Goal: Task Accomplishment & Management: Contribute content

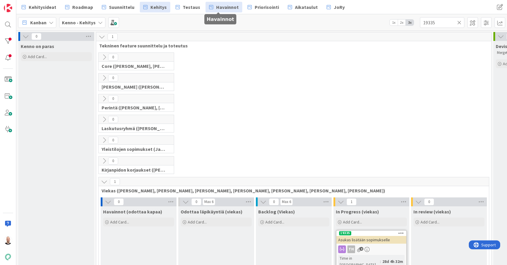
click at [218, 9] on span "Havainnot" at bounding box center [227, 7] width 22 height 7
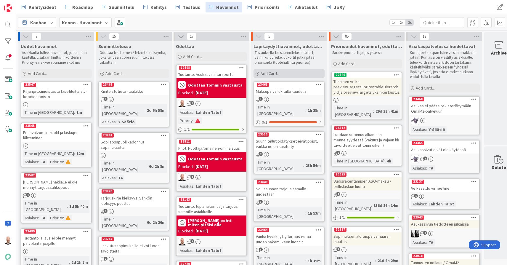
click at [302, 74] on div "Add Card..." at bounding box center [288, 73] width 71 height 9
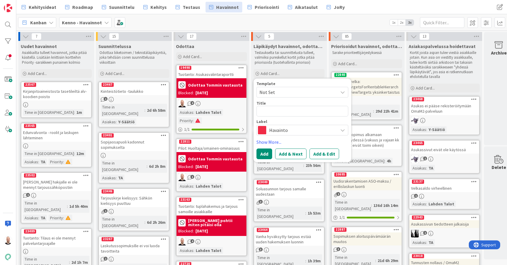
type textarea "x"
type textarea "M"
type textarea "x"
type textarea "Mu"
type textarea "x"
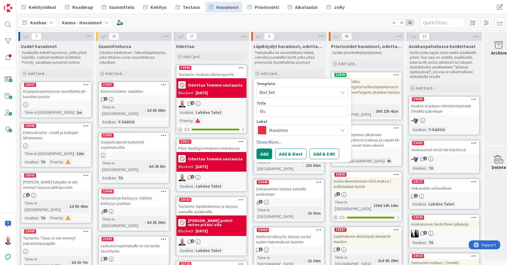
type textarea "Muu"
type textarea "x"
type textarea "Muut"
type textarea "x"
type textarea "Muutt"
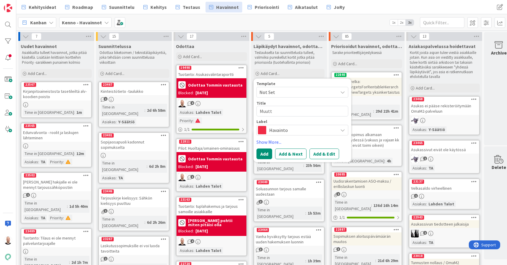
type textarea "x"
type textarea "Muutto"
type textarea "x"
type textarea "Muuttoi"
type textarea "x"
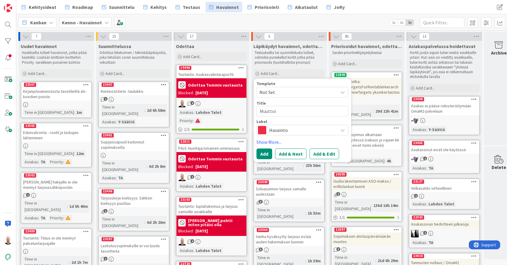
type textarea "Muuttoil"
type textarea "x"
type textarea "Muuttoilm"
type textarea "x"
type textarea "Muuttoilmo"
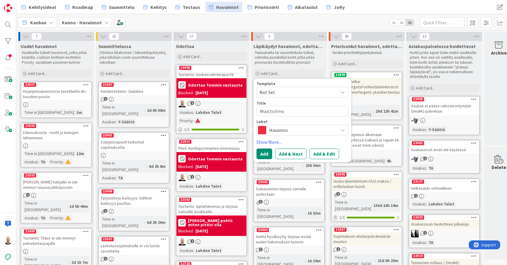
type textarea "x"
type textarea "Muuttoilmoi"
type textarea "x"
type textarea "Muuttoilmoit"
type textarea "x"
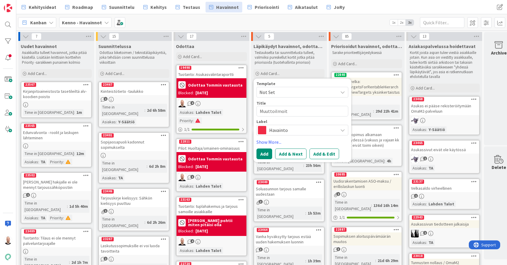
type textarea "Muuttoilmoitu"
type textarea "x"
type textarea "Muuttoilmoitus"
type textarea "x"
type textarea "Muuttoilmoituss"
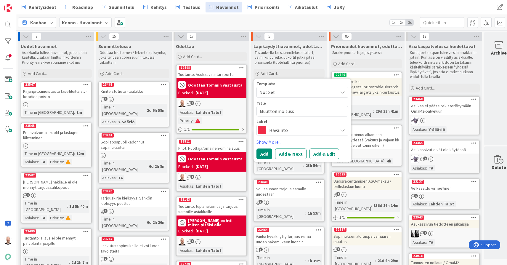
type textarea "x"
type textarea "Muuttoilmoitussä"
type textarea "x"
type textarea "Muuttoilmoitussäh"
type textarea "x"
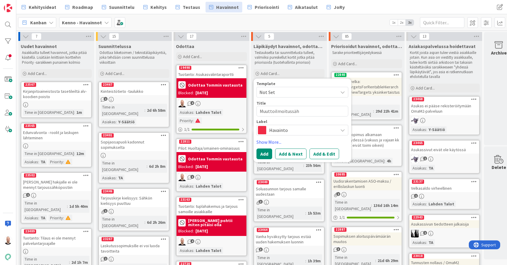
type textarea "Muuttoilmoitussähk"
type textarea "x"
type textarea "Muuttoilmoitussähkö"
type textarea "x"
type textarea "Muuttoilmoitussähköp"
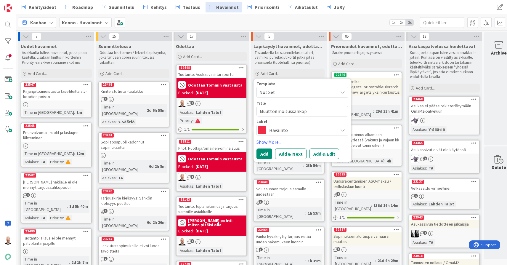
type textarea "x"
type textarea "Muuttoilmoitussähköpo"
type textarea "x"
type textarea "Muuttoilmoitussähköpos"
type textarea "x"
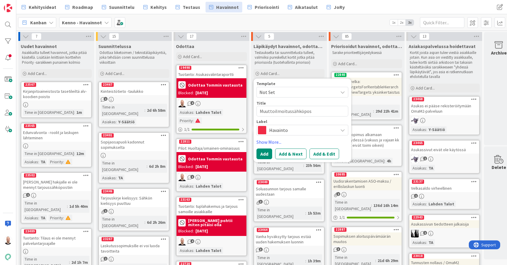
type textarea "Muuttoilmoitussähköpost"
type textarea "x"
type textarea "Muuttoilmoitussähköposti"
type textarea "x"
type textarea "Muuttoilmoitussähköpost"
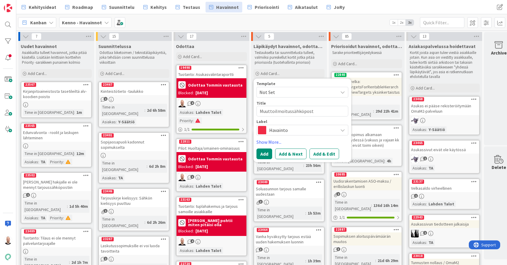
type textarea "x"
type textarea "Muuttoilmoitussähköposte"
type textarea "x"
type textarea "Muuttoilmoitussähköpostei"
type textarea "x"
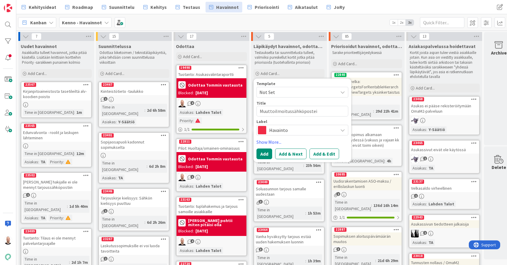
type textarea "Muuttoilmoitussähköposteis"
type textarea "x"
type textarea "Muuttoilmoitussähköposteist"
type textarea "x"
type textarea "Muuttoilmoitussähköposteista"
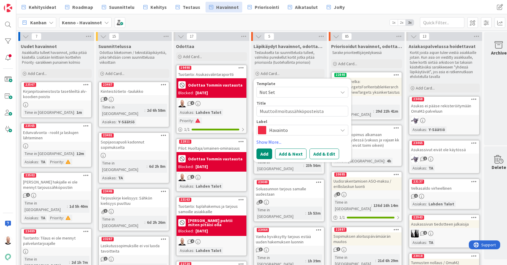
type textarea "x"
type textarea "Muuttoilmoitussähköposteista"
type textarea "x"
type textarea "Muuttoilmoitussähköposteista p"
type textarea "x"
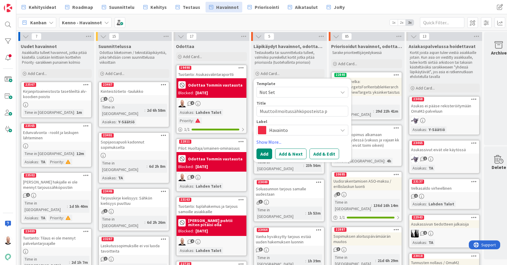
type textarea "Muuttoilmoitussähköposteista pu"
type textarea "x"
type textarea "Muuttoilmoitussähköposteista puu"
type textarea "x"
type textarea "Muuttoilmoitussähköposteista puut"
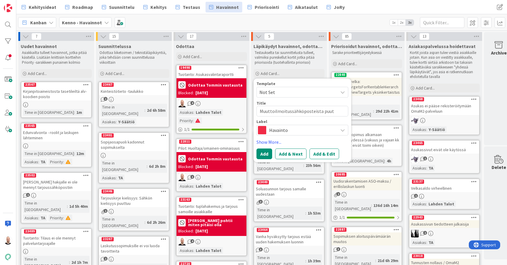
type textarea "x"
type textarea "Muuttoilmoitussähköposteista puutt"
type textarea "x"
type textarea "Muuttoilmoitussähköposteista puuttu"
type textarea "x"
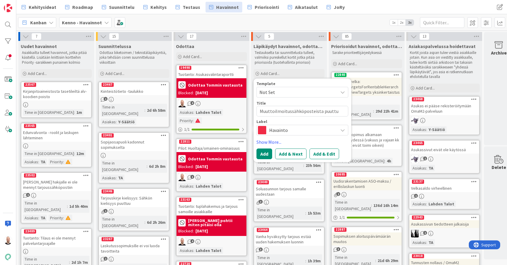
type textarea "Muuttoilmoitussähköposteista puuttuu"
type textarea "x"
type textarea "Muuttoilmoitussähköposteista puuttuu"
type textarea "x"
type textarea "Muuttoilmoitussähköposteista puuttuu na"
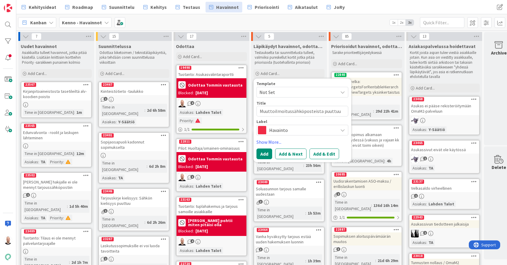
type textarea "x"
type textarea "Muuttoilmoitussähköposteista puuttuu nap"
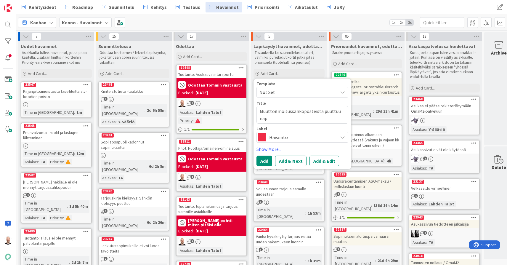
type textarea "x"
type textarea "Muuttoilmoitussähköposteista puuttuu napp"
type textarea "x"
type textarea "Muuttoilmoitussähköposteista puuttuu nappu"
type textarea "x"
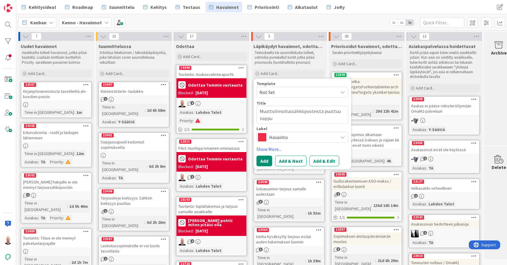
type textarea "Muuttoilmoitussähköposteista puuttuu nappul"
type textarea "x"
type textarea "Muuttoilmoitussähköposteista puuttuu nappula"
type textarea "x"
type textarea "Muuttoilmoitussähköposteista puuttuu nappula"
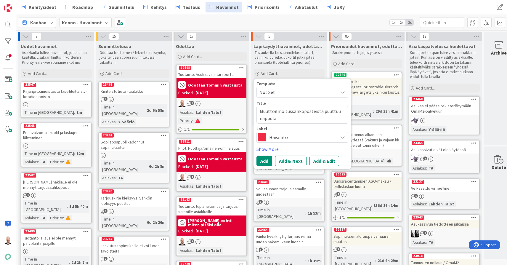
type textarea "x"
type textarea "Muuttoilmoitussähköposteista puuttuu nappula a"
type textarea "x"
type textarea "Muuttoilmoitussähköposteista puuttuu nappula as"
type textarea "x"
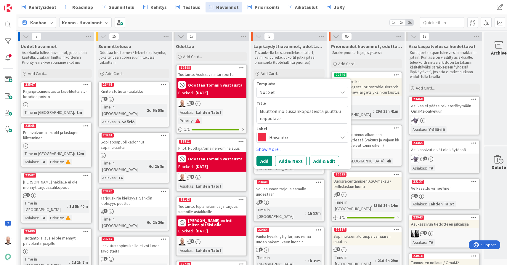
type textarea "Muuttoilmoitussähköposteista puuttuu nappula asu"
type textarea "x"
type textarea "Muuttoilmoitussähköposteista puuttuu nappula asuk"
type textarea "x"
type textarea "Muuttoilmoitussähköposteista puuttuu nappula asuka"
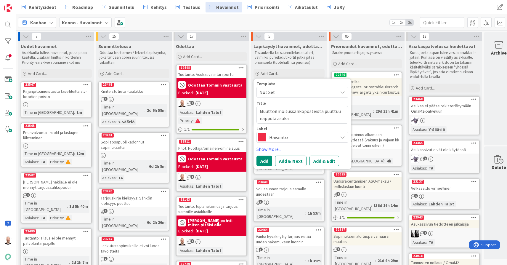
type textarea "x"
type textarea "Muuttoilmoitussähköposteista puuttuu nappula asukas"
type textarea "x"
type textarea "Muuttoilmoitussähköposteista puuttuu nappula asukass"
type textarea "x"
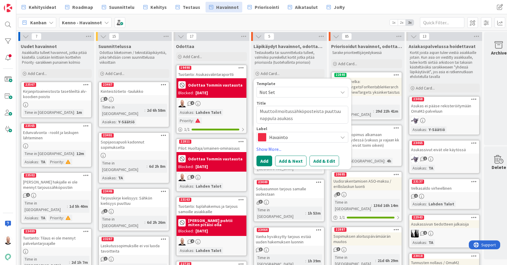
type textarea "Muuttoilmoitussähköposteista puuttuu nappula asukassi"
type textarea "x"
type textarea "Muuttoilmoitussähköposteista puuttuu nappula asukassiv"
type textarea "x"
type textarea "Muuttoilmoitussähköposteista puuttuu nappula asukassivu"
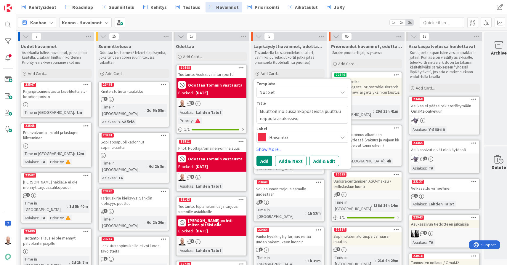
type textarea "x"
type textarea "Muuttoilmoitussähköposteista puuttuu nappula asukassivui"
type textarea "x"
type textarea "Muuttoilmoitussähköposteista puuttuu nappula asukassivuil"
type textarea "x"
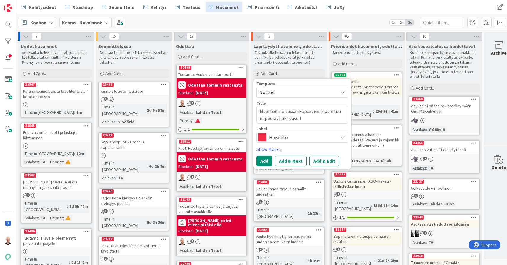
type textarea "Muuttoilmoitussähköposteista puuttuu nappula asukassivuill"
type textarea "x"
type textarea "Muuttoilmoitussähköposteista puuttuu nappula asukassivuille"
click at [325, 157] on button "Add & Edit" at bounding box center [324, 160] width 30 height 11
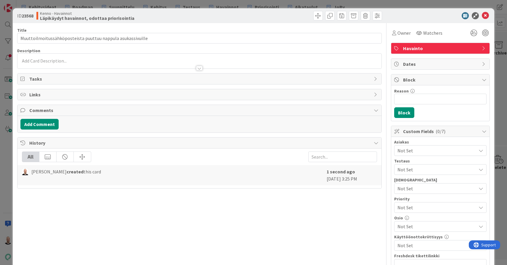
click at [200, 67] on div at bounding box center [199, 68] width 7 height 5
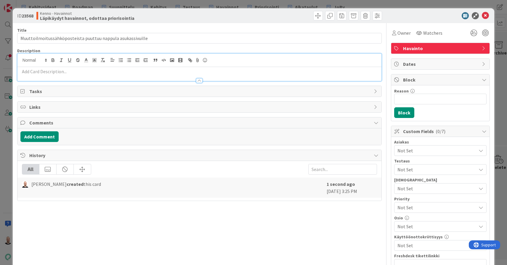
click at [115, 73] on p at bounding box center [199, 71] width 358 height 7
click at [173, 60] on rect "button" at bounding box center [172, 60] width 4 height 3
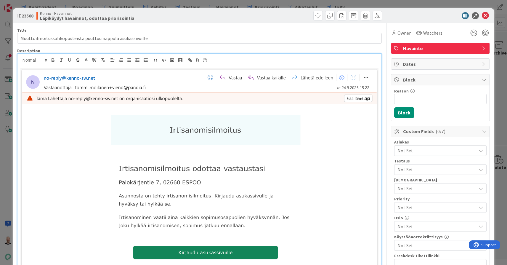
click at [20, 99] on div at bounding box center [199, 188] width 364 height 242
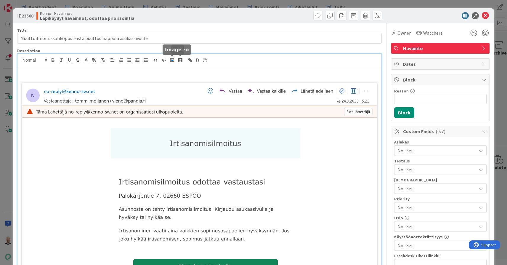
click at [173, 59] on rect "button" at bounding box center [172, 60] width 4 height 3
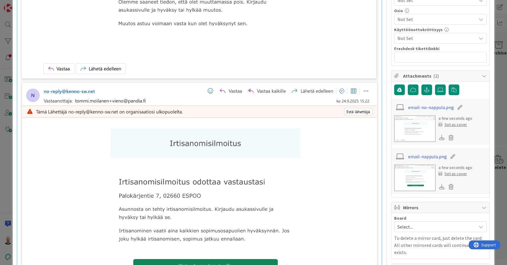
scroll to position [206, 0]
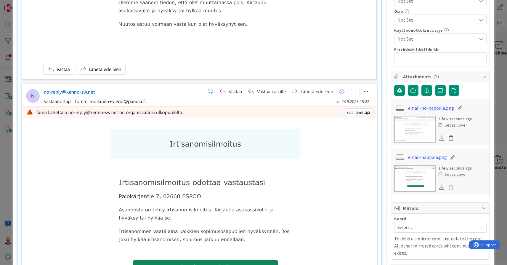
click at [18, 80] on div "Nappula puuttuu:" at bounding box center [199, 92] width 364 height 463
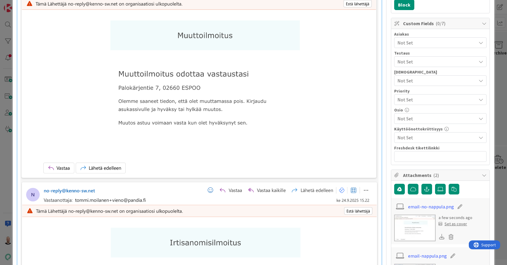
scroll to position [163, 0]
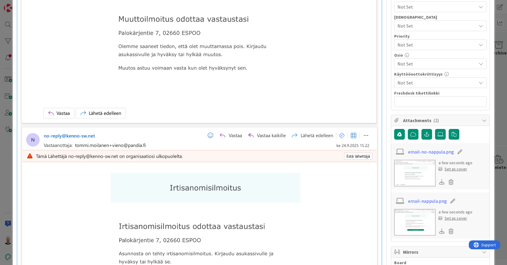
click at [377, 117] on img at bounding box center [199, 22] width 358 height 207
click at [381, 117] on div "Nappula puuttuu:" at bounding box center [199, 135] width 364 height 463
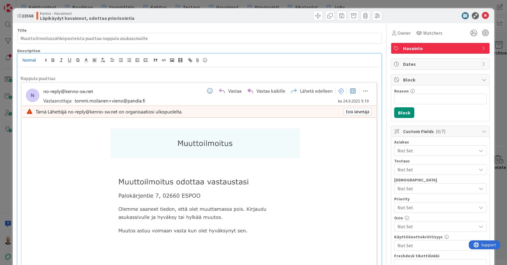
scroll to position [0, 0]
click at [20, 70] on p at bounding box center [199, 71] width 358 height 7
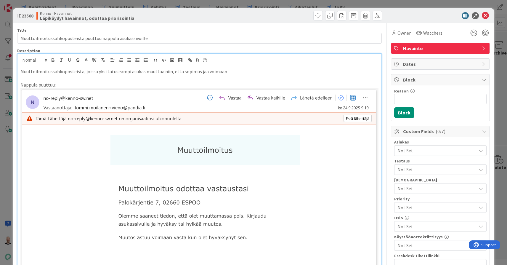
click at [95, 71] on p "Muuttoilmoitussähköposteista, joissa yksi tai useampi asukas muuttaa niin, että…" at bounding box center [199, 71] width 358 height 7
click at [218, 69] on p "Muuttoilmoitussähköposteista (yksi tai useampi asukas muuttaa niin, että sopimu…" at bounding box center [199, 71] width 358 height 7
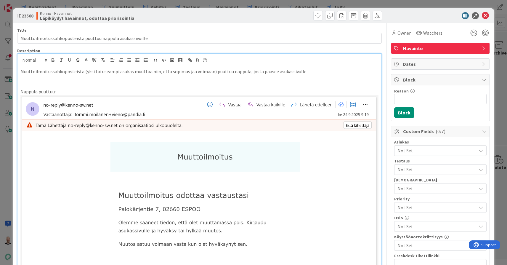
click at [21, 72] on p "Muuttoilmoitussähköposteista (yksi tai useampi asukas muuttaa niin, että sopimu…" at bounding box center [199, 71] width 358 height 7
click at [161, 73] on li "Muuttoilmoitussähköposteista (yksi tai useampi asukas muuttaa niin, että sopimu…" at bounding box center [203, 71] width 351 height 7
click at [323, 71] on li "Muuttoilmoitussähköposteista (yksi tai useampi asukas muuttaa pois niin, että s…" at bounding box center [203, 71] width 351 height 7
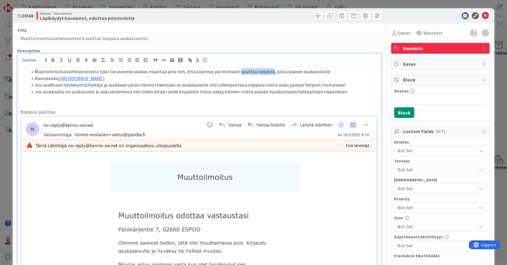
drag, startPoint x: 235, startPoint y: 71, endPoint x: 267, endPoint y: 71, distance: 32.6
click at [267, 71] on li "Muuttoilmoitussähköposteista (yksi tai useampi asukas muuttaa pois niin, että s…" at bounding box center [203, 71] width 351 height 7
click at [53, 60] on icon "button" at bounding box center [53, 60] width 2 height 1
click at [52, 81] on li "Jos vaaditaan hyväksyntä/hylkäys ja asukkaan pitää mennä tekemään se asukassivu…" at bounding box center [203, 84] width 351 height 7
click at [209, 91] on li "Jos asukkaalla on asukassivut jo auki selaimessa niin linkin pitäisi viedä etus…" at bounding box center [203, 91] width 351 height 7
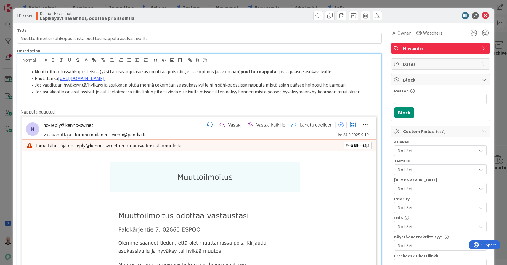
click at [35, 70] on span at bounding box center [35, 71] width 0 height 7
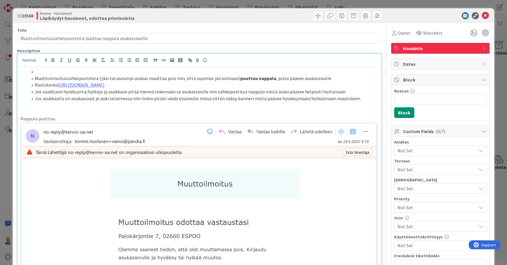
click at [41, 70] on li at bounding box center [203, 71] width 351 height 7
drag, startPoint x: 69, startPoint y: 71, endPoint x: 12, endPoint y: 71, distance: 57.4
click at [12, 71] on div "ID 23568 Kenno - Havainnot Läpikäydyt havainnot, odottaa priorisointia Title 59…" at bounding box center [253, 132] width 507 height 265
click at [56, 59] on button "button" at bounding box center [53, 60] width 8 height 7
click at [155, 77] on li "Muuttoilmoitussähköposteista (yksi tai useampi asukas muuttaa pois niin, että s…" at bounding box center [203, 78] width 351 height 7
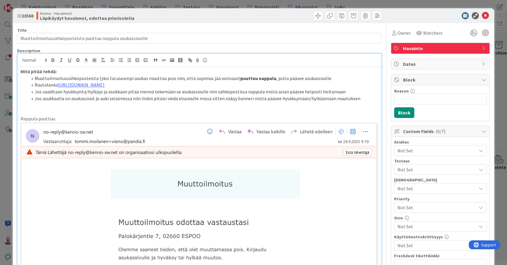
drag, startPoint x: 234, startPoint y: 78, endPoint x: 268, endPoint y: 78, distance: 34.6
click at [268, 78] on strong "puuttuu nappula" at bounding box center [258, 78] width 36 height 6
click at [54, 59] on icon "button" at bounding box center [53, 59] width 2 height 1
click at [81, 98] on li "Jos asukkaalla on asukassivut jo auki selaimessa niin linkin pitäisi viedä etus…" at bounding box center [203, 98] width 351 height 7
click at [21, 116] on p "Nappula puuttuu:" at bounding box center [199, 118] width 358 height 7
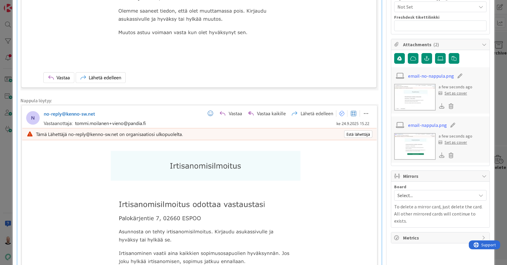
scroll to position [237, 0]
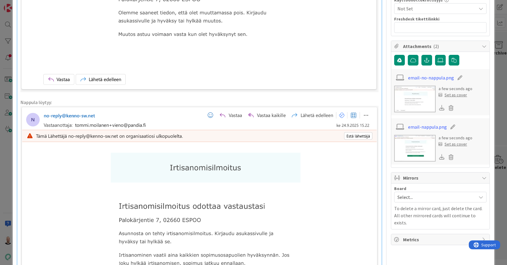
click at [49, 100] on p "Nappula löytyy:" at bounding box center [199, 102] width 358 height 7
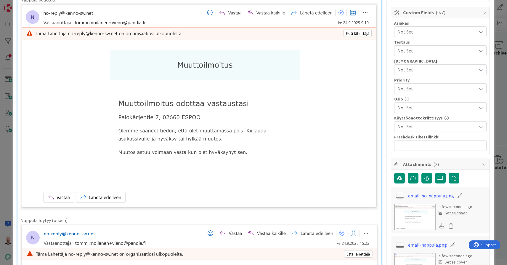
scroll to position [0, 0]
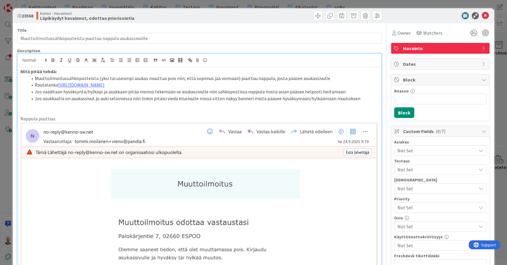
click at [54, 116] on p "Nappula puuttuu:" at bounding box center [199, 118] width 358 height 7
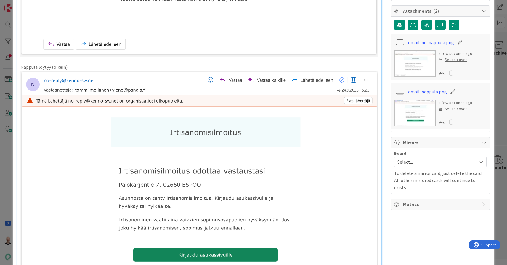
scroll to position [242, 0]
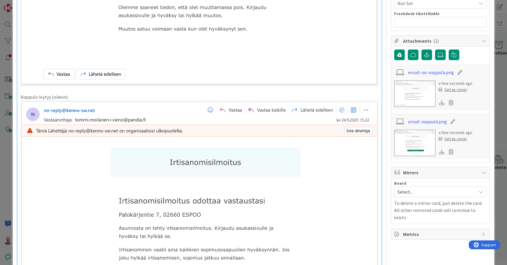
click at [57, 96] on p "Nappula löytyy (oikein):" at bounding box center [199, 97] width 358 height 7
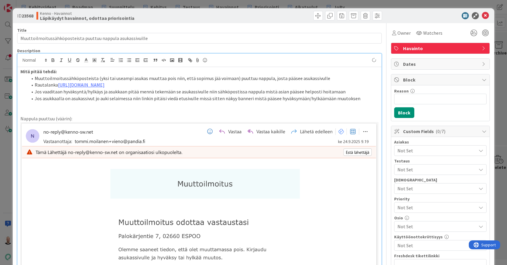
scroll to position [0, 0]
click at [63, 118] on p "Nappula puuttuu (väärin):" at bounding box center [199, 118] width 358 height 7
click at [256, 4] on div "ID 23568 Kenno - Havainnot Läpikäydyt havainnot, odottaa priorisointia Title 59…" at bounding box center [253, 132] width 507 height 265
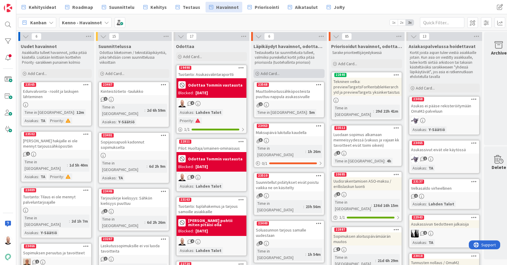
click at [273, 73] on span "Add Card..." at bounding box center [270, 73] width 19 height 5
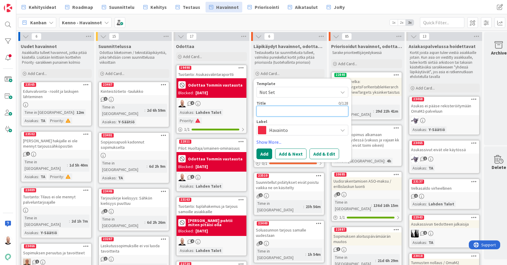
type textarea "x"
type textarea "M"
type textarea "x"
type textarea "H"
type textarea "x"
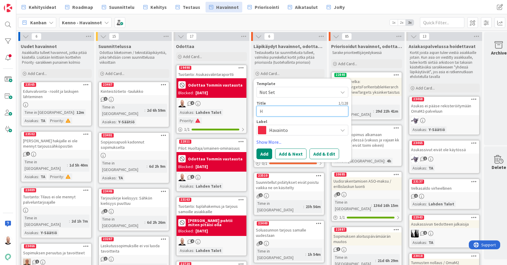
type textarea "Hu"
type textarea "x"
type textarea "Huu"
type textarea "x"
type textarea "Huut"
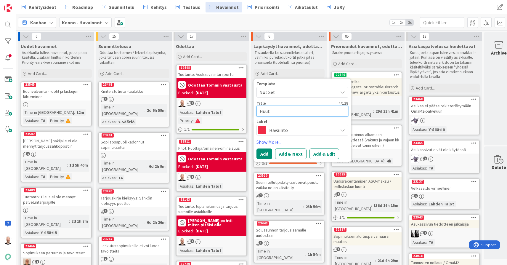
type textarea "x"
type textarea "Huuto"
type textarea "x"
type textarea "Huutom"
type textarea "x"
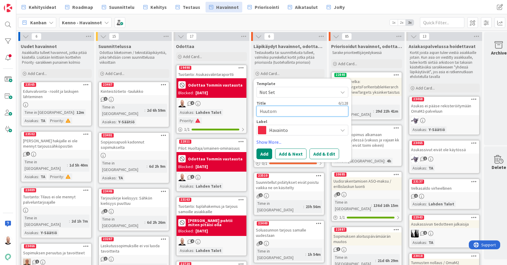
type textarea "Huutome"
type textarea "x"
type textarea "Huutomer"
type textarea "x"
type textarea "Huutomerk"
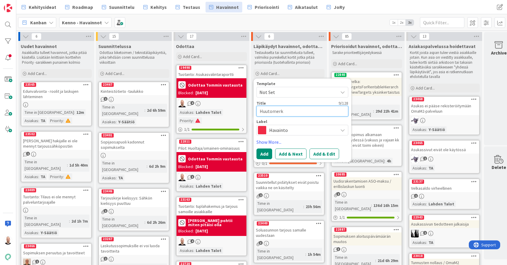
type textarea "x"
type textarea "Huutomerki"
type textarea "x"
type textarea "Huutomerkit"
type textarea "x"
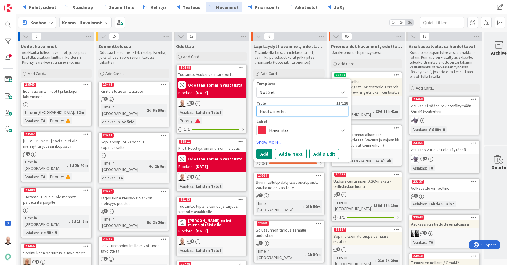
type textarea "Huutomerkit"
type textarea "x"
type textarea "Huutomerkit e"
type textarea "x"
type textarea "Huutomerkit ei"
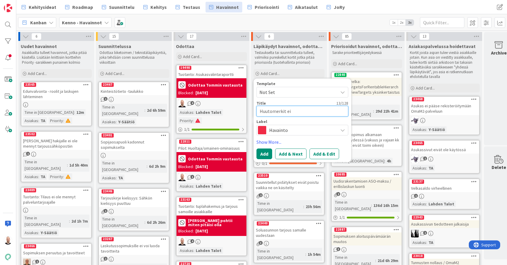
type textarea "x"
type textarea "Huutomerkit eiv"
type textarea "x"
type textarea "Huutomerkit eivä"
type textarea "x"
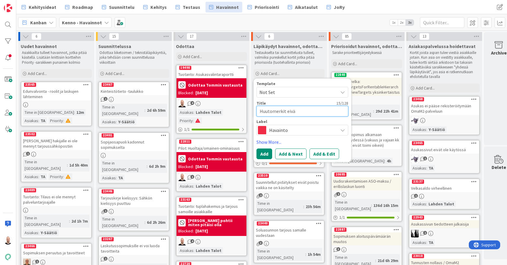
type textarea "Huutomerkit eivät"
type textarea "x"
type textarea "Huutomerkit eivät"
type textarea "x"
type textarea "Huutomerkit eivät n"
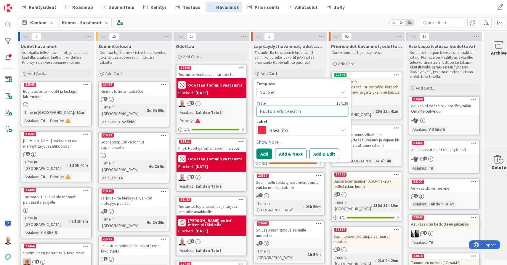
type textarea "x"
type textarea "Huutomerkit eivät no"
type textarea "x"
type textarea "Huutomerkit eivät nou"
type textarea "x"
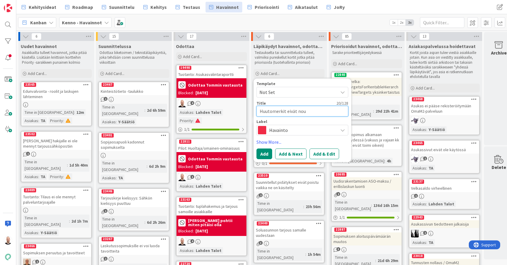
type textarea "Huutomerkit eivät nous"
type textarea "x"
type textarea "Huutomerkit eivät nouse"
type textarea "x"
type textarea "Huutomerkit eivät nouse"
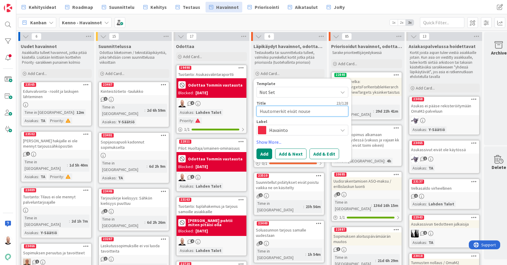
type textarea "x"
type textarea "Huutomerkit eivät nouse s"
type textarea "x"
type textarea "Huutomerkit eivät nouse so"
type textarea "x"
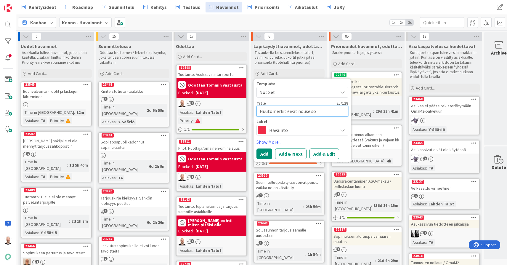
type textarea "Huutomerkit eivät nouse sop"
type textarea "x"
type textarea "Huutomerkit eivät nouse sopi"
type textarea "x"
type textarea "Huutomerkit eivät nouse sopim"
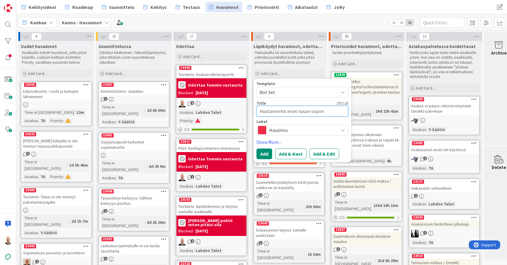
type textarea "x"
type textarea "Huutomerkit eivät nouse sopimu"
type textarea "x"
type textarea "Huutomerkit eivät nouse sopimuk"
type textarea "x"
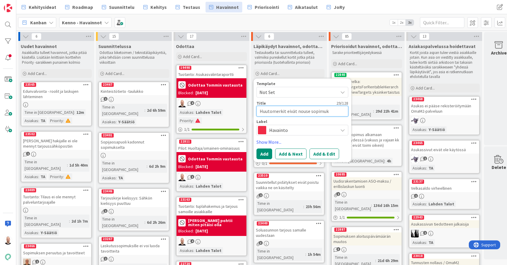
type textarea "Huutomerkit eivät nouse sopimuks"
type textarea "x"
type textarea "Huutomerkit eivät nouse sopimukse"
type textarea "x"
type textarea "Huutomerkit eivät nouse sopimukset"
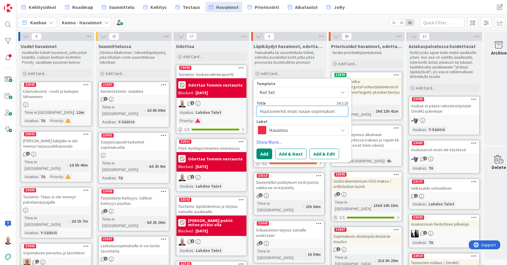
type textarea "x"
type textarea "Huutomerkit eivät nouse sopimukset-"
type textarea "x"
type textarea "Huutomerkit eivät nouse sopimukset-l"
type textarea "x"
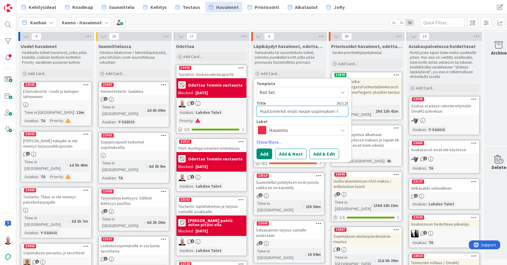
type textarea "Huutomerkit eivät nouse sopimukset-li"
type textarea "x"
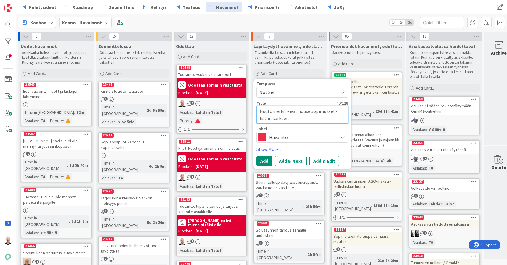
click at [296, 111] on textarea "Huutomerkit eivät nouse sopimukset-listan kärkeen" at bounding box center [302, 115] width 92 height 18
click at [330, 159] on button "Add & Edit" at bounding box center [324, 160] width 30 height 11
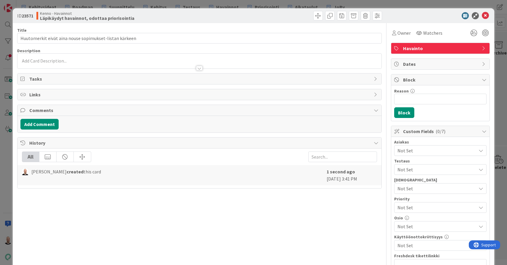
click at [145, 61] on div at bounding box center [199, 61] width 364 height 15
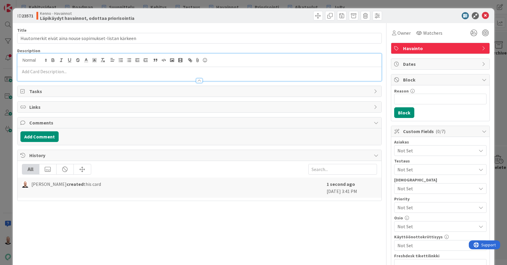
click at [147, 72] on p at bounding box center [199, 71] width 358 height 7
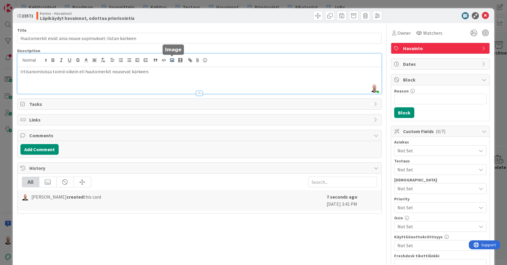
click at [173, 61] on icon "button" at bounding box center [171, 59] width 5 height 5
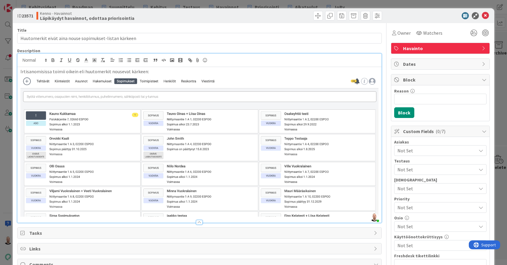
click at [20, 70] on p "Irtisanomisissa toimii oikein eli huutomerkit nousevat kärkeen:" at bounding box center [199, 71] width 358 height 7
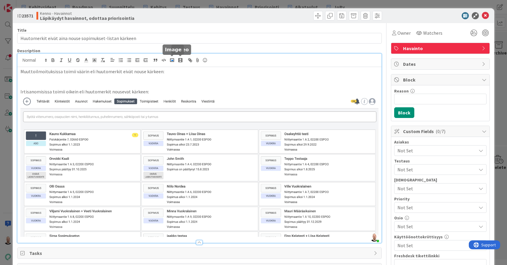
click at [172, 61] on polyline "button" at bounding box center [172, 60] width 2 height 1
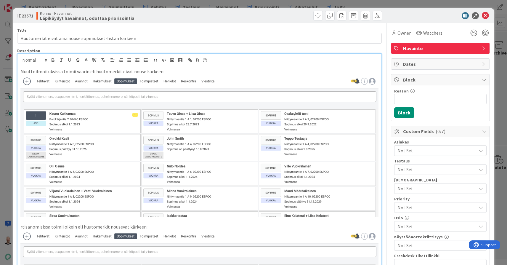
click at [85, 5] on div "ID 23571 Kenno - Havainnot Läpikäydyt havainnot, odottaa priorisointia Title 54…" at bounding box center [253, 132] width 507 height 265
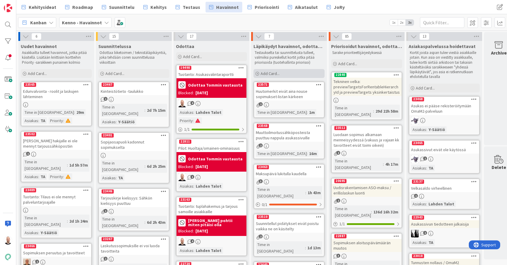
click at [276, 73] on span "Add Card..." at bounding box center [270, 73] width 19 height 5
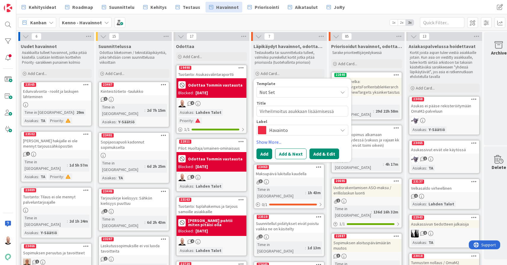
click at [324, 153] on button "Add & Edit" at bounding box center [324, 153] width 30 height 11
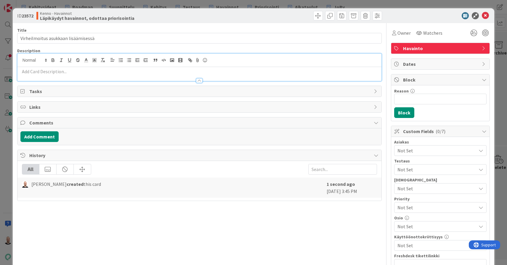
click at [95, 60] on div at bounding box center [199, 67] width 364 height 27
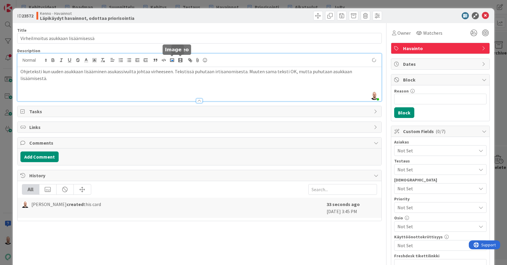
click at [173, 59] on rect "button" at bounding box center [172, 60] width 4 height 3
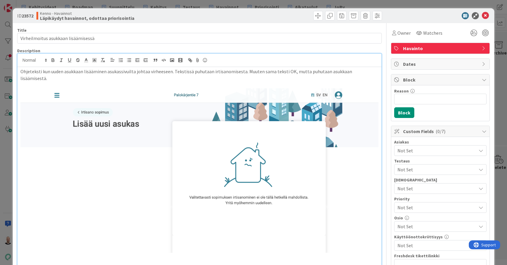
click at [375, 71] on p "Ohjeteksti kun uuden asukkaan lisääminen asukassivuilta johtaa virheeseen. Teks…" at bounding box center [199, 74] width 358 height 13
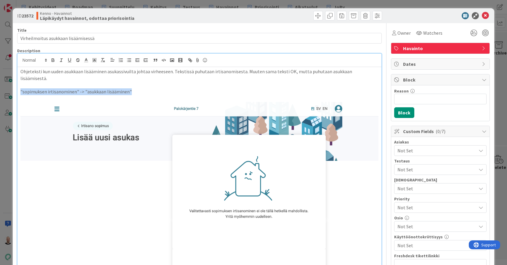
drag, startPoint x: 132, startPoint y: 83, endPoint x: 16, endPoint y: 84, distance: 116.3
click at [16, 83] on div "ID 23572 Kenno - Havainnot Läpikäydyt havainnot, odottaa priorisointia Title 35…" at bounding box center [253, 222] width 481 height 429
click at [54, 59] on icon "button" at bounding box center [53, 59] width 2 height 1
click at [42, 89] on strong ""sopimuksen irtisanominen" -> "asukkaan lisääminen"" at bounding box center [79, 92] width 119 height 6
click at [20, 84] on div "Ohjeteksti kun uuden asukkaan lisääminen asukassivuilta johtaa virheeseen. Teks…" at bounding box center [199, 190] width 364 height 246
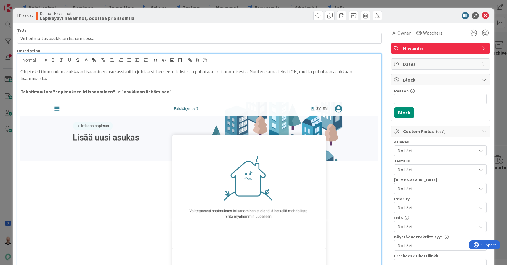
click at [202, 4] on div "ID 23572 Kenno - Havainnot Läpikäydyt havainnot, odottaa priorisointia Title 35…" at bounding box center [253, 132] width 507 height 265
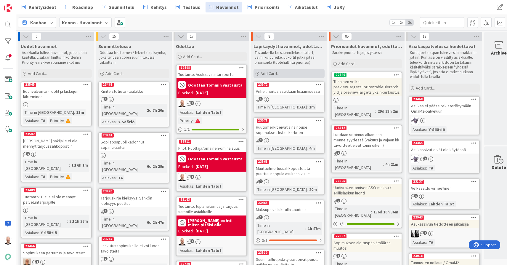
click at [287, 75] on div "Add Card..." at bounding box center [288, 73] width 71 height 9
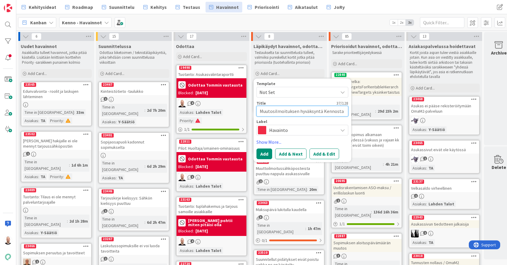
click at [272, 111] on textarea "Muutosilmoituksen hyväksyntä Kennosta" at bounding box center [302, 111] width 92 height 11
click at [343, 111] on textarea "Muuttoilmoituksen hyväksyntä Kennosta" at bounding box center [302, 111] width 92 height 11
drag, startPoint x: 338, startPoint y: 114, endPoint x: 244, endPoint y: 110, distance: 94.5
drag, startPoint x: 258, startPoint y: 110, endPoint x: 360, endPoint y: 107, distance: 102.2
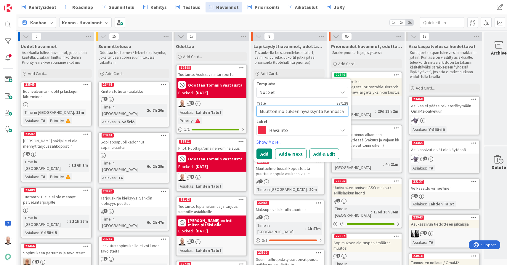
drag, startPoint x: 262, startPoint y: 112, endPoint x: 378, endPoint y: 112, distance: 116.6
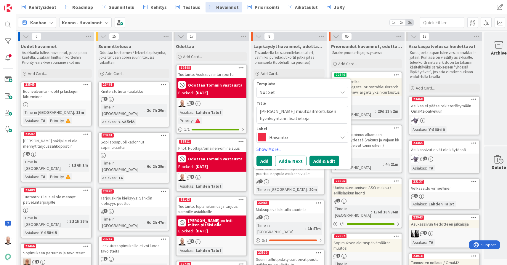
click at [320, 159] on button "Add & Edit" at bounding box center [324, 160] width 30 height 11
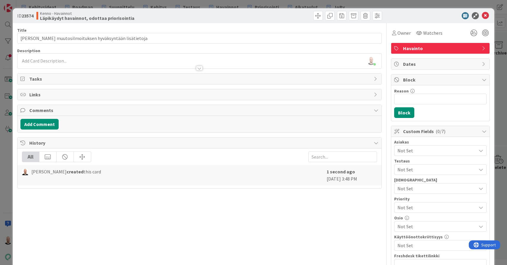
click at [75, 60] on div "Tommi Moilanen just joined" at bounding box center [199, 61] width 364 height 15
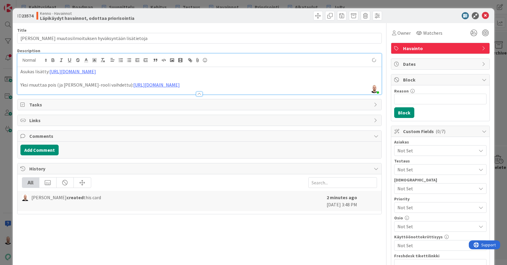
click at [19, 71] on div "Asukas lisätty: https://www.figma.com/proto/0IJ8fGlasErUUd7odgirDN/Sopimushalli…" at bounding box center [199, 80] width 364 height 27
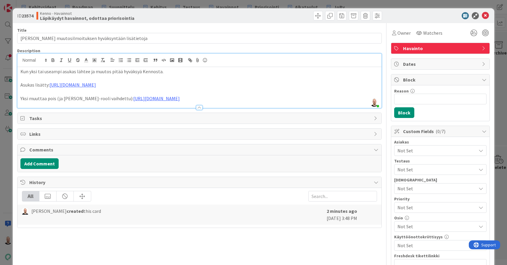
click at [22, 71] on p "Kun yksi tai useampi asukas lähtee ja muutos pitää hyväksyä Kennosta." at bounding box center [199, 71] width 358 height 7
click at [236, 71] on p "Parannuksia näkymään kun yksi tai useampi asukas lähtee ja muutos pitää hyväksy…" at bounding box center [199, 71] width 358 height 7
click at [287, 71] on p "Parannuksia näkymään kun yksi tai useampi asukas lähtee ja muutos pitää hyväksy…" at bounding box center [199, 71] width 358 height 7
click at [365, 70] on p "Parannuksia näkymään kun yksi tai useampi asukas lähtee ja muutos pitää hyväksy…" at bounding box center [199, 71] width 358 height 7
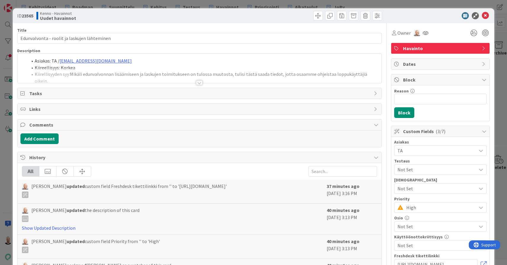
click at [201, 83] on div at bounding box center [199, 82] width 7 height 5
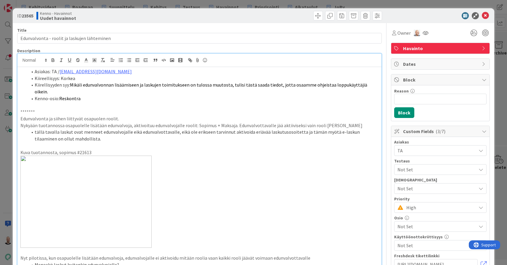
click at [126, 3] on div "ID 23565 Kenno - Havainnot Uudet havainnot Title 46 / 128 Edunvalvonta - roolit…" at bounding box center [253, 132] width 507 height 265
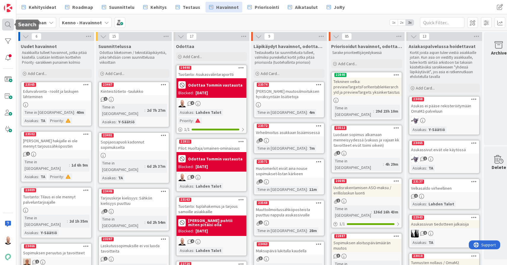
click at [8, 21] on div at bounding box center [8, 25] width 12 height 12
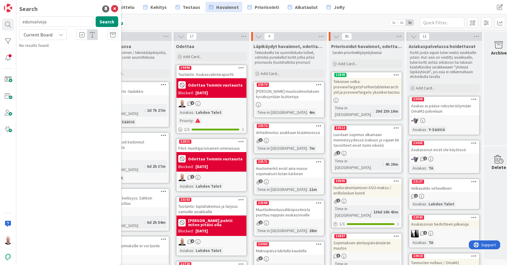
click at [48, 38] on span "Current Board" at bounding box center [37, 34] width 31 height 8
click at [53, 57] on span "All Boards" at bounding box center [53, 59] width 62 height 9
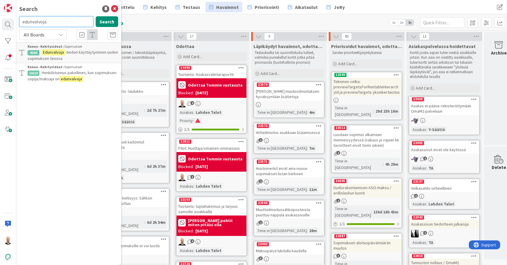
click at [53, 23] on input "edunvalvoja" at bounding box center [56, 21] width 74 height 11
type input "osoite"
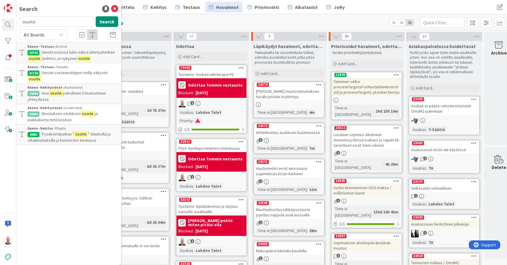
click at [51, 30] on span "All Boards" at bounding box center [37, 34] width 31 height 8
click at [115, 7] on icon at bounding box center [114, 8] width 7 height 7
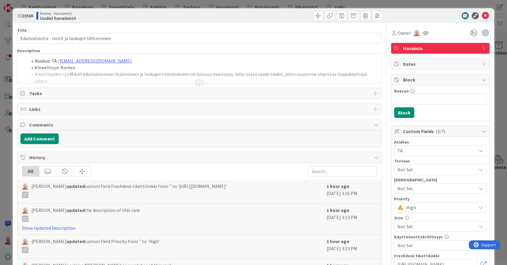
click at [198, 81] on div at bounding box center [199, 82] width 7 height 5
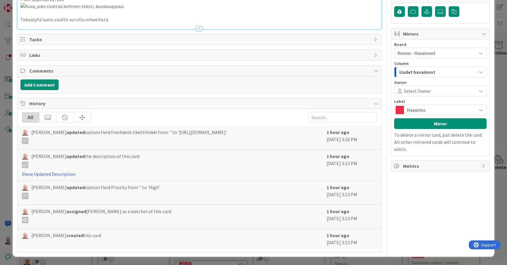
scroll to position [310, 0]
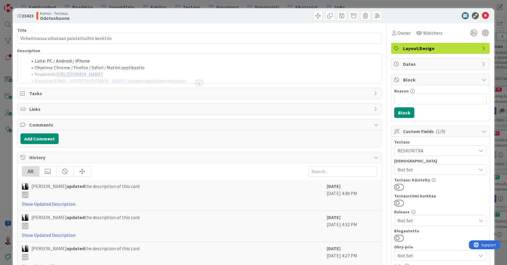
click at [200, 81] on div at bounding box center [199, 82] width 7 height 5
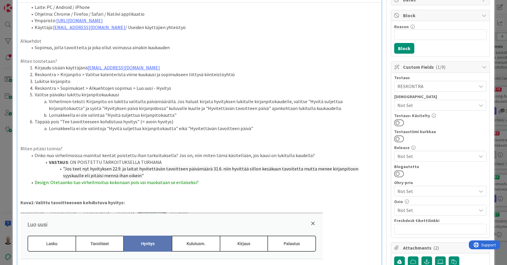
scroll to position [64, 0]
click at [199, 179] on li "Design: Otetaanko tuo virheilmoitus kokonaan pois vai muokataan se erilaiseksi?" at bounding box center [203, 182] width 351 height 7
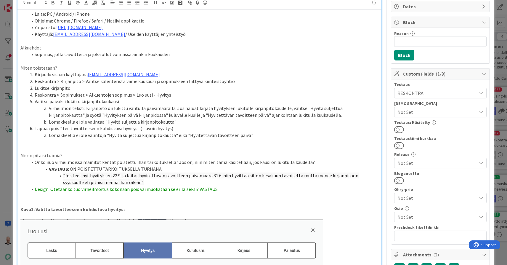
scroll to position [57, 0]
click at [234, 186] on li "Design: Otetaanko tuo virheilmoitus kokonaan pois vai muokataan se erilaiseksi?…" at bounding box center [203, 189] width 351 height 7
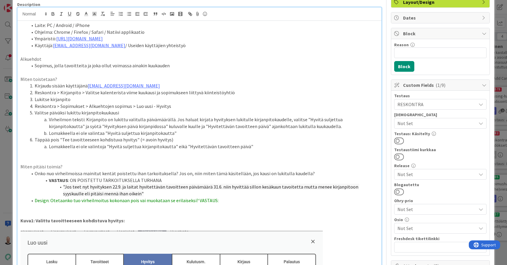
scroll to position [37, 0]
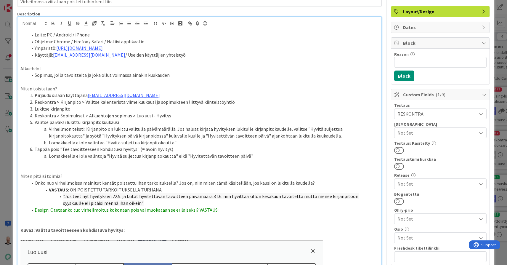
click at [228, 206] on li "Design: Otetaanko tuo virheilmoitus kokonaan pois vai muokataan se erilaiseksi?…" at bounding box center [203, 209] width 351 height 7
click at [223, 206] on li "Design: Otetaanko tuo virheilmoitus kokonaan pois vai muokataan se erilaiseksi?…" at bounding box center [203, 209] width 351 height 7
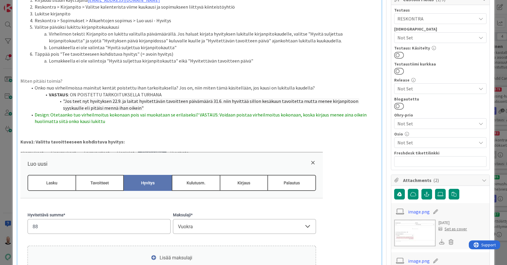
scroll to position [136, 0]
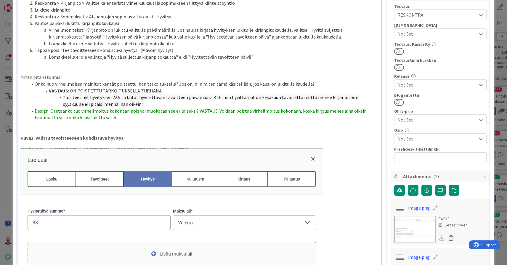
click at [134, 110] on li "Design: Otetaanko tuo virheilmoitus kokonaan pois vai muokataan se erilaiseksi?…" at bounding box center [203, 113] width 351 height 13
drag, startPoint x: 197, startPoint y: 105, endPoint x: 215, endPoint y: 106, distance: 18.4
click at [215, 108] on span "Design: Otetaanko tuo virheilmoitus kokonaan pois vai muokataan se erilaiseksi?…" at bounding box center [201, 114] width 333 height 13
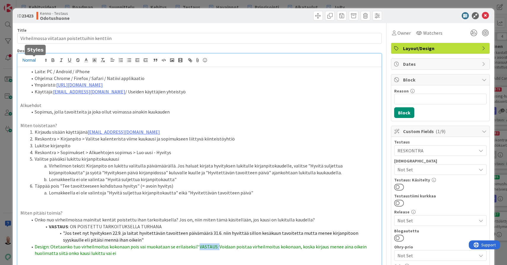
scroll to position [0, 0]
click at [51, 60] on icon "button" at bounding box center [52, 59] width 5 height 5
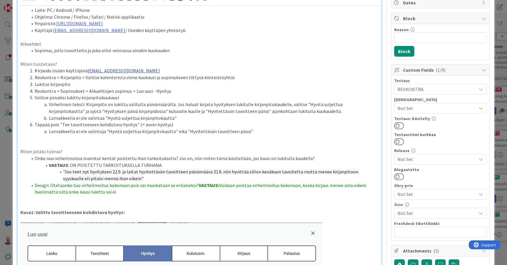
scroll to position [64, 0]
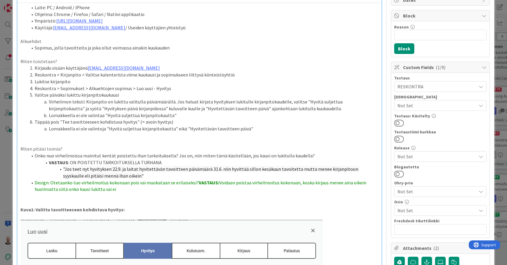
click at [172, 159] on li "VASTAUS : ON POISTETTU TARKOITUKSELLA TURHANA" at bounding box center [203, 162] width 351 height 7
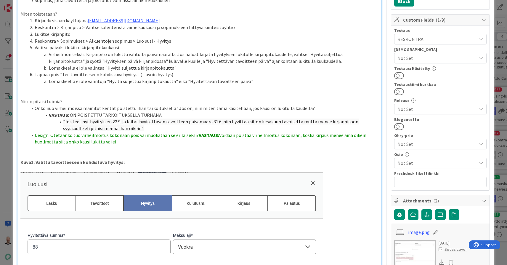
scroll to position [120, 0]
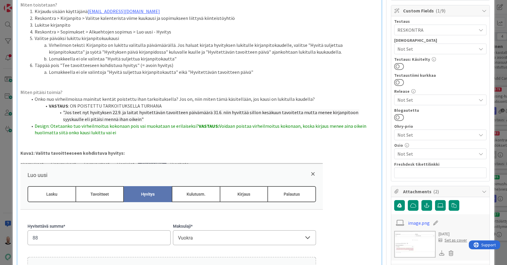
click at [78, 126] on span "Voidaan poistaa virheilmoitus kokonaan, koska kirjaus menee aina oikein huolima…" at bounding box center [201, 129] width 332 height 13
click at [131, 143] on p at bounding box center [199, 146] width 358 height 7
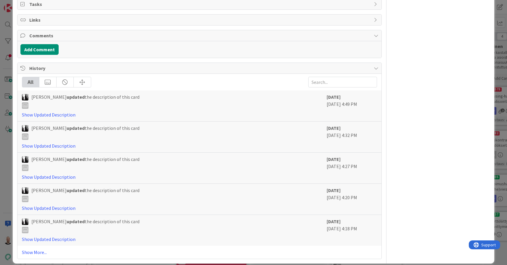
scroll to position [856, 0]
click at [34, 249] on link "Show More..." at bounding box center [199, 252] width 355 height 7
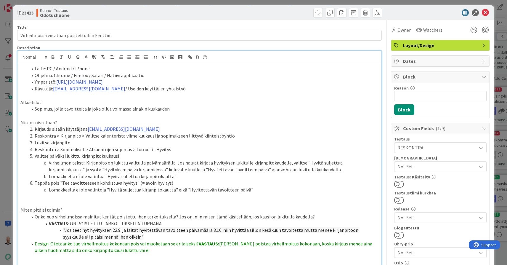
scroll to position [-3, 0]
